Goal: Find specific page/section: Find specific page/section

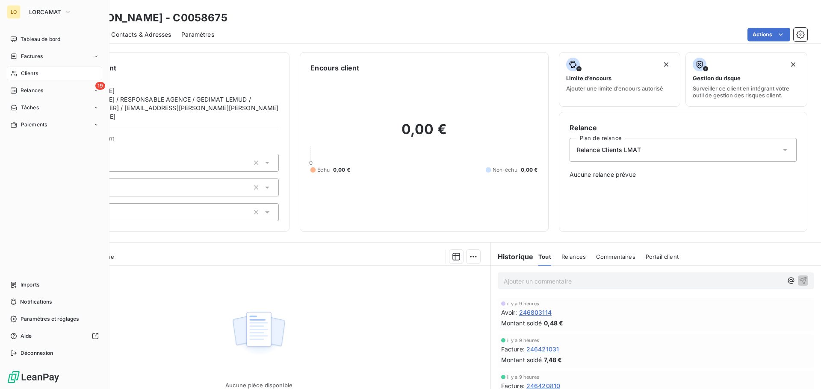
scroll to position [58, 0]
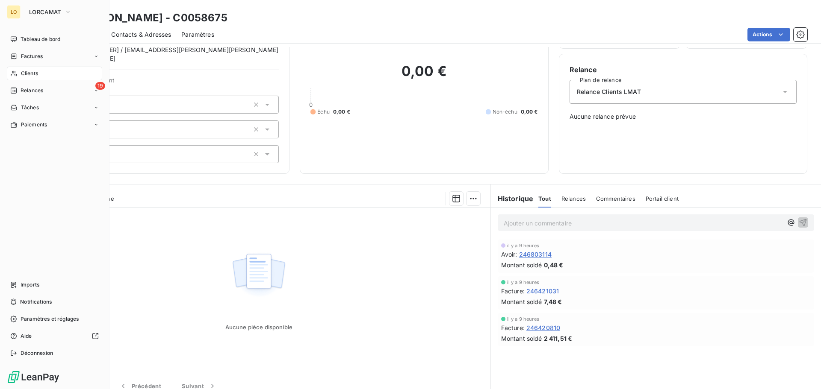
click at [20, 73] on div "Clients" at bounding box center [54, 74] width 95 height 14
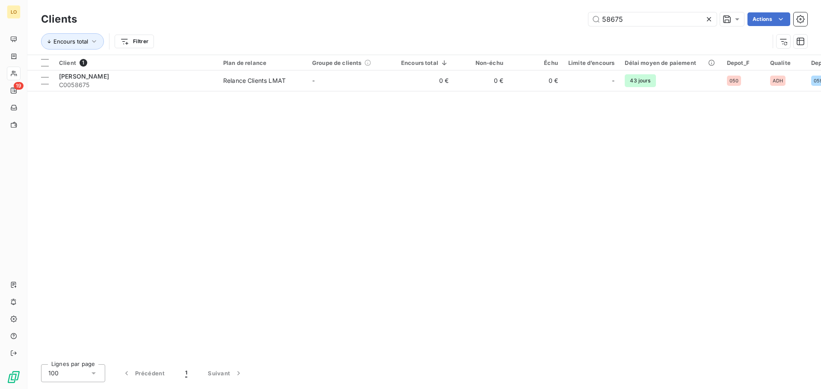
drag, startPoint x: 644, startPoint y: 21, endPoint x: 554, endPoint y: 23, distance: 90.2
click at [554, 23] on div "58675 Actions" at bounding box center [447, 19] width 720 height 14
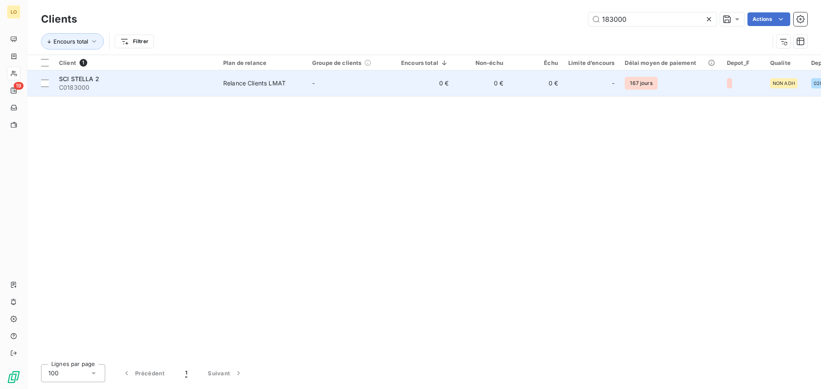
type input "183000"
click at [100, 80] on div "SCI STELLA 2" at bounding box center [136, 79] width 154 height 9
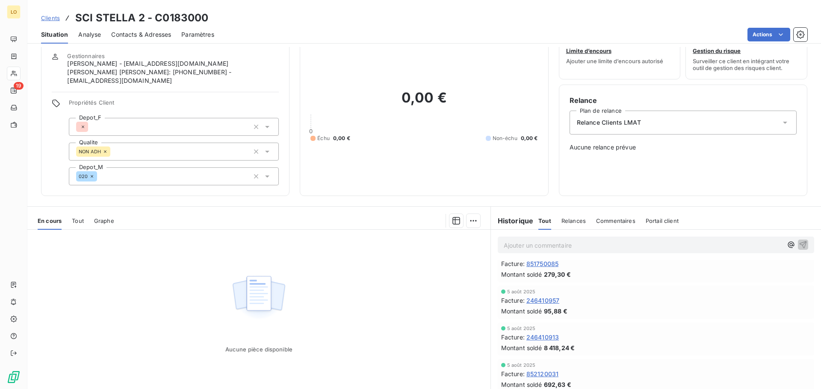
scroll to position [58, 0]
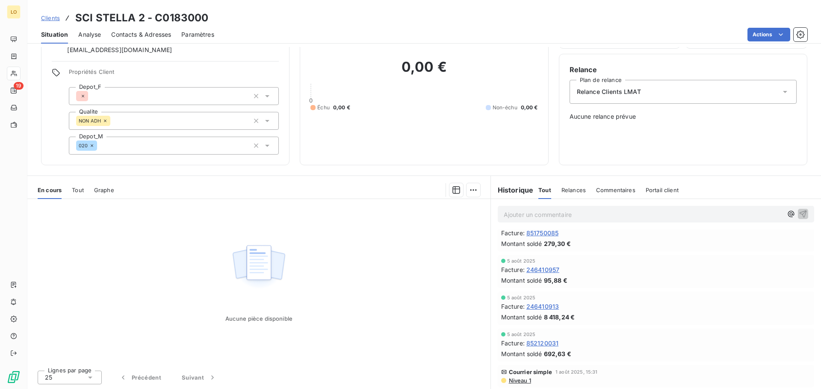
click at [523, 379] on span "Niveau 1" at bounding box center [519, 380] width 23 height 7
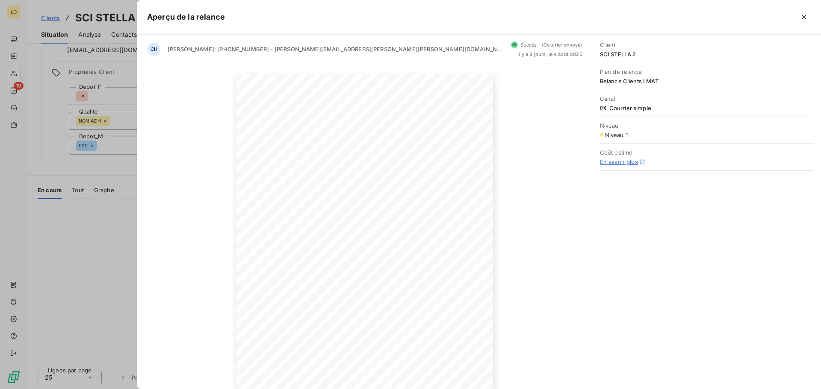
click at [107, 279] on div at bounding box center [410, 194] width 821 height 389
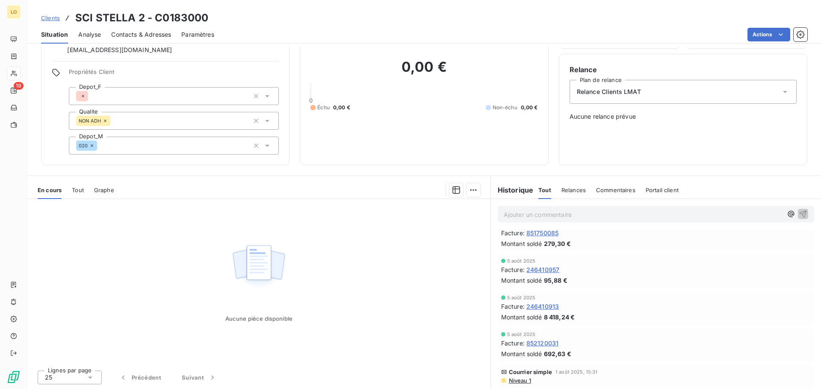
click at [517, 381] on span "Niveau 1" at bounding box center [519, 380] width 23 height 7
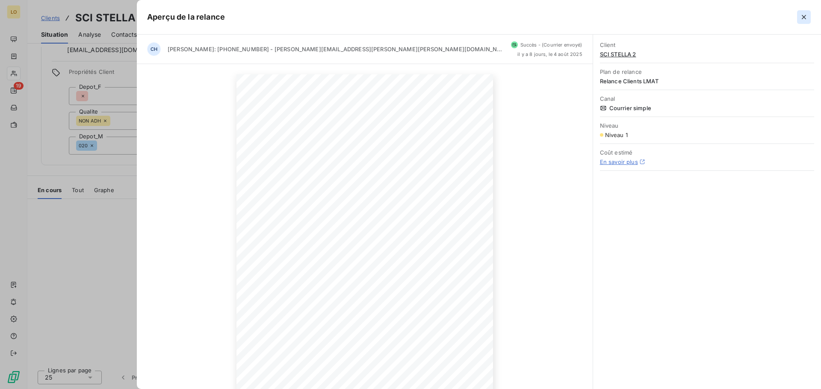
click at [804, 17] on icon "button" at bounding box center [803, 17] width 4 height 4
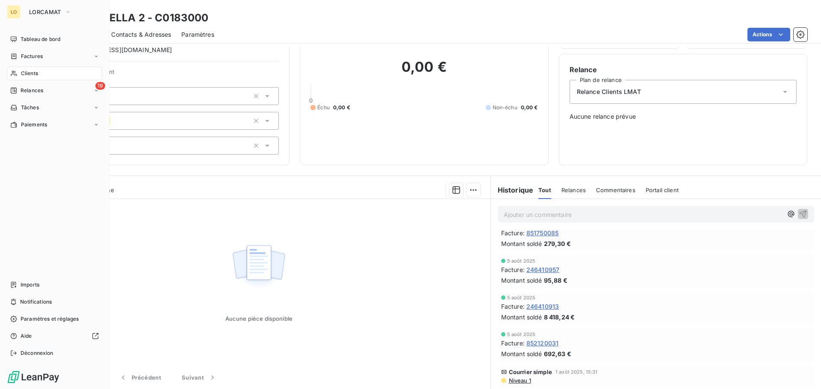
click at [19, 73] on div "Clients" at bounding box center [54, 74] width 95 height 14
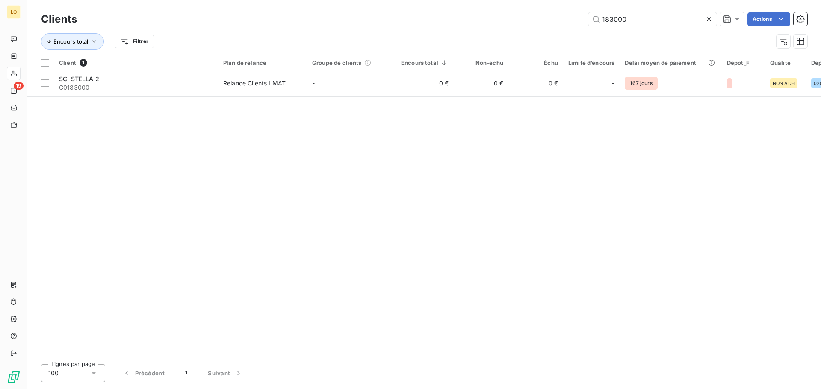
drag, startPoint x: 632, startPoint y: 20, endPoint x: 528, endPoint y: 2, distance: 105.5
click at [533, 23] on div "183000 Actions" at bounding box center [447, 19] width 720 height 14
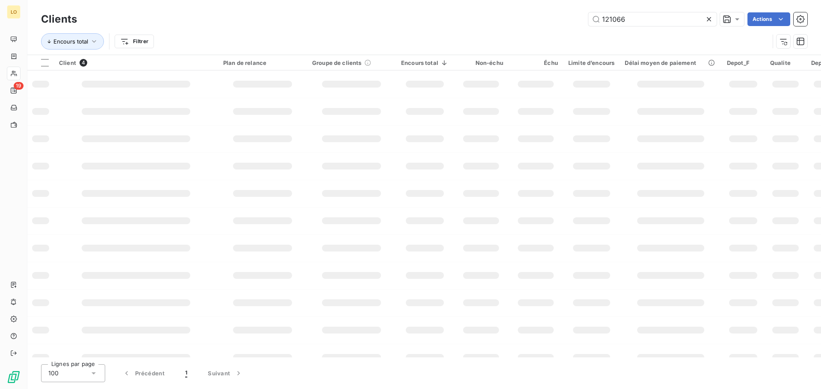
type input "121066"
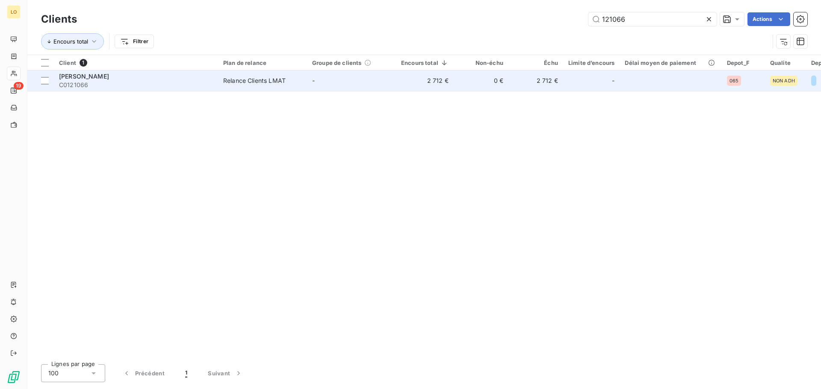
click at [82, 75] on span "[PERSON_NAME]" at bounding box center [84, 76] width 50 height 7
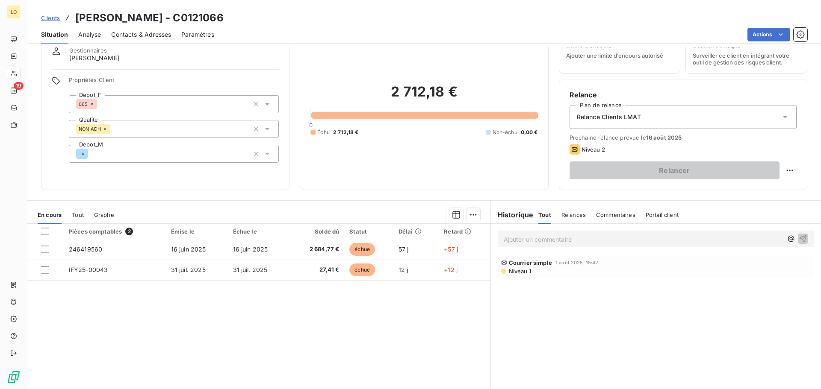
scroll to position [58, 0]
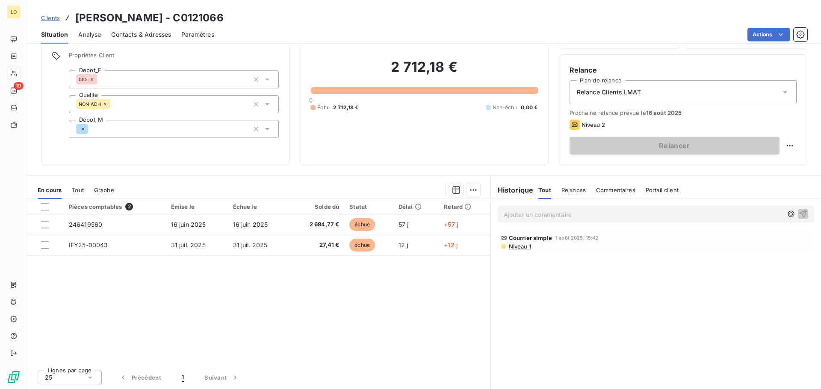
click at [523, 247] on span "Niveau 1" at bounding box center [519, 246] width 23 height 7
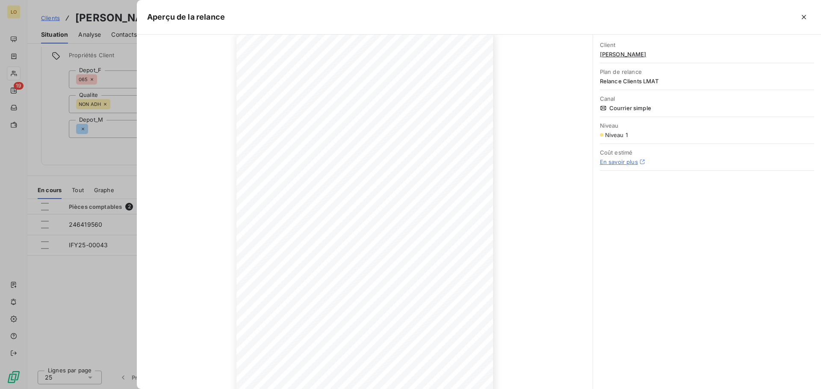
scroll to position [58, 0]
click at [100, 286] on div at bounding box center [410, 194] width 821 height 389
